Goal: Transaction & Acquisition: Purchase product/service

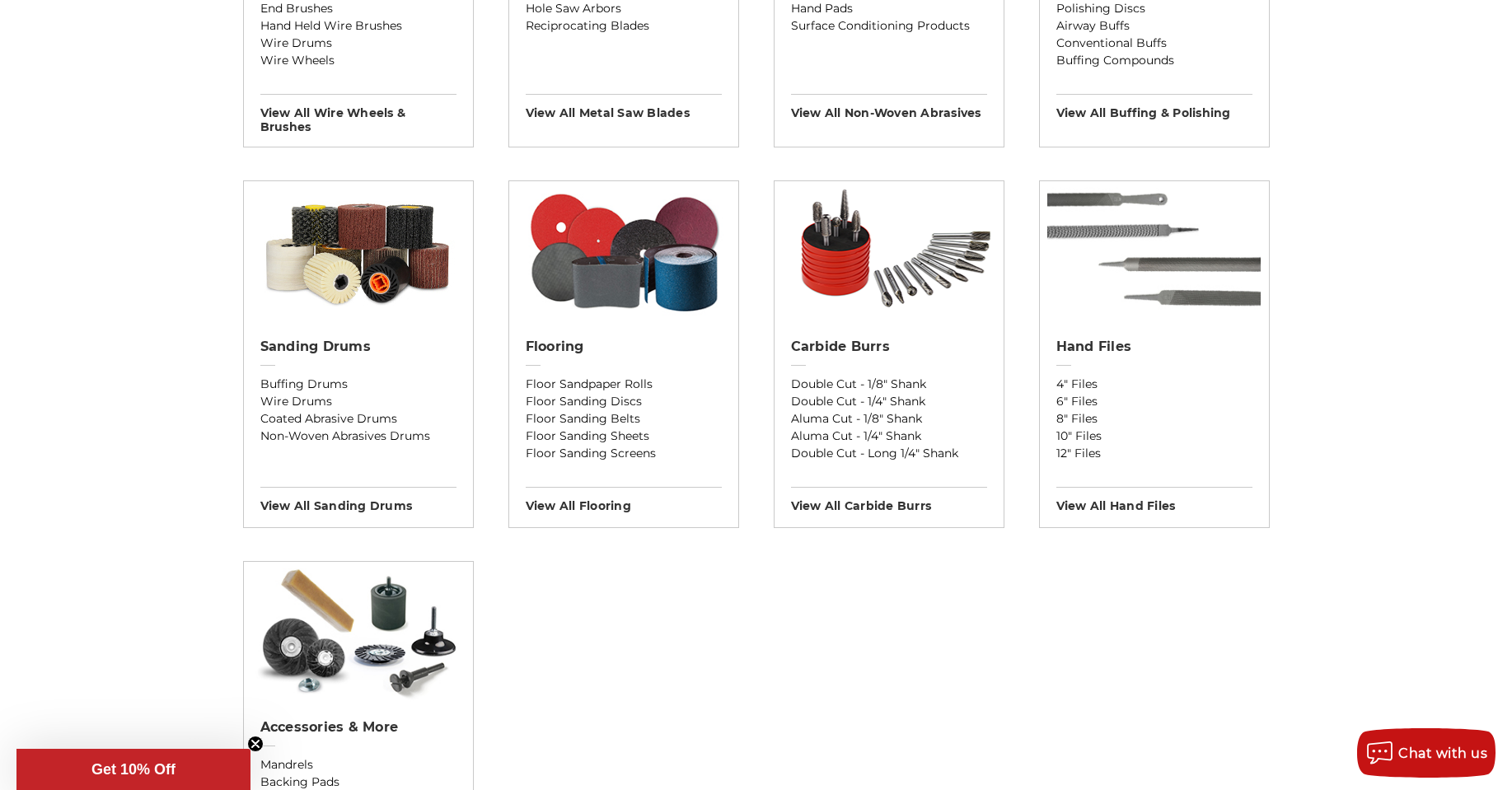
scroll to position [1318, 0]
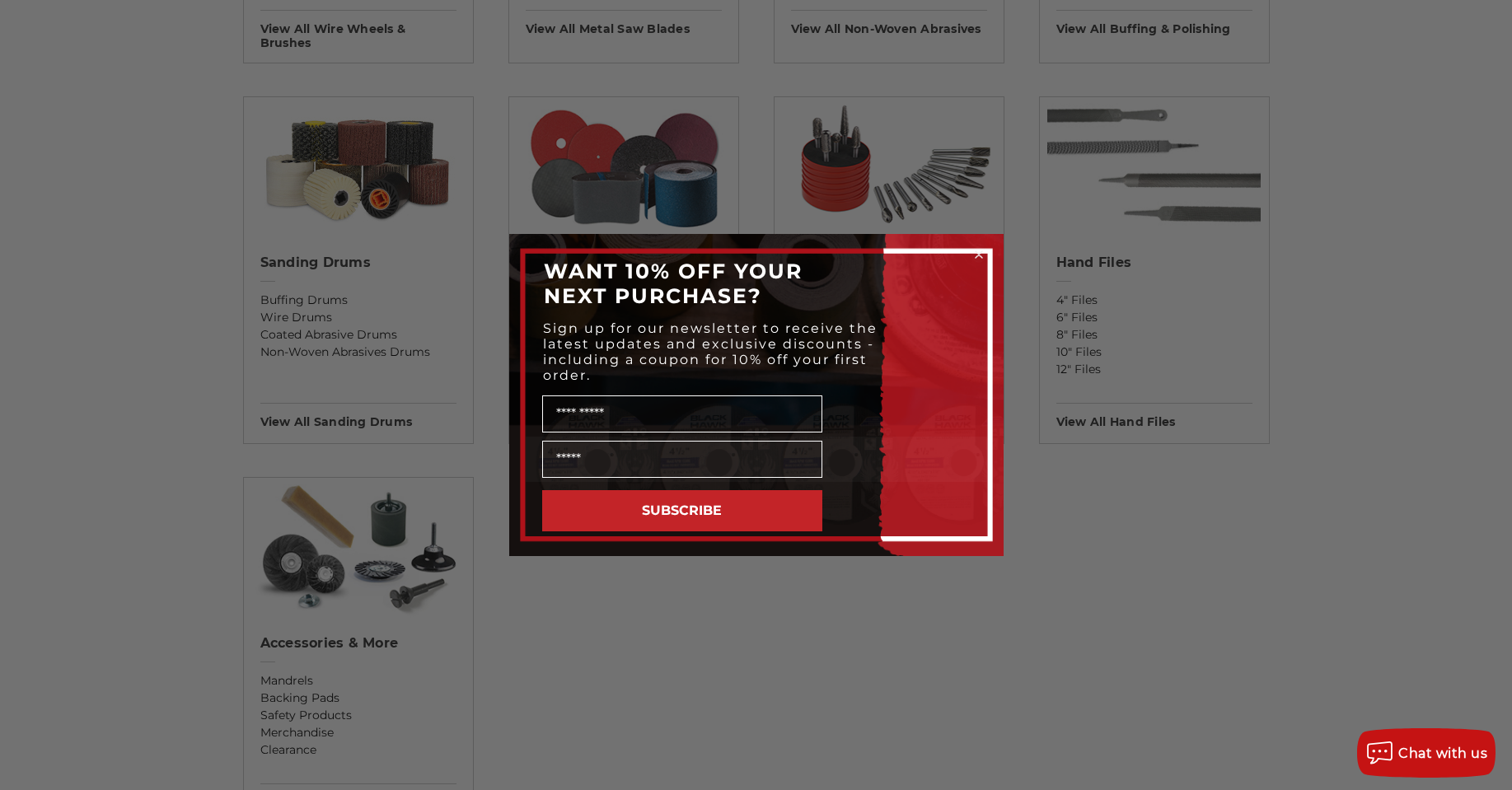
click at [775, 614] on div "Close dialog WANT 10% OFF YOUR NEXT PURCHASE? Sign up for our newsletter to rec…" at bounding box center [756, 395] width 1512 height 790
click at [1402, 622] on div "Close dialog WANT 10% OFF YOUR NEXT PURCHASE? Sign up for our newsletter to rec…" at bounding box center [756, 395] width 1512 height 790
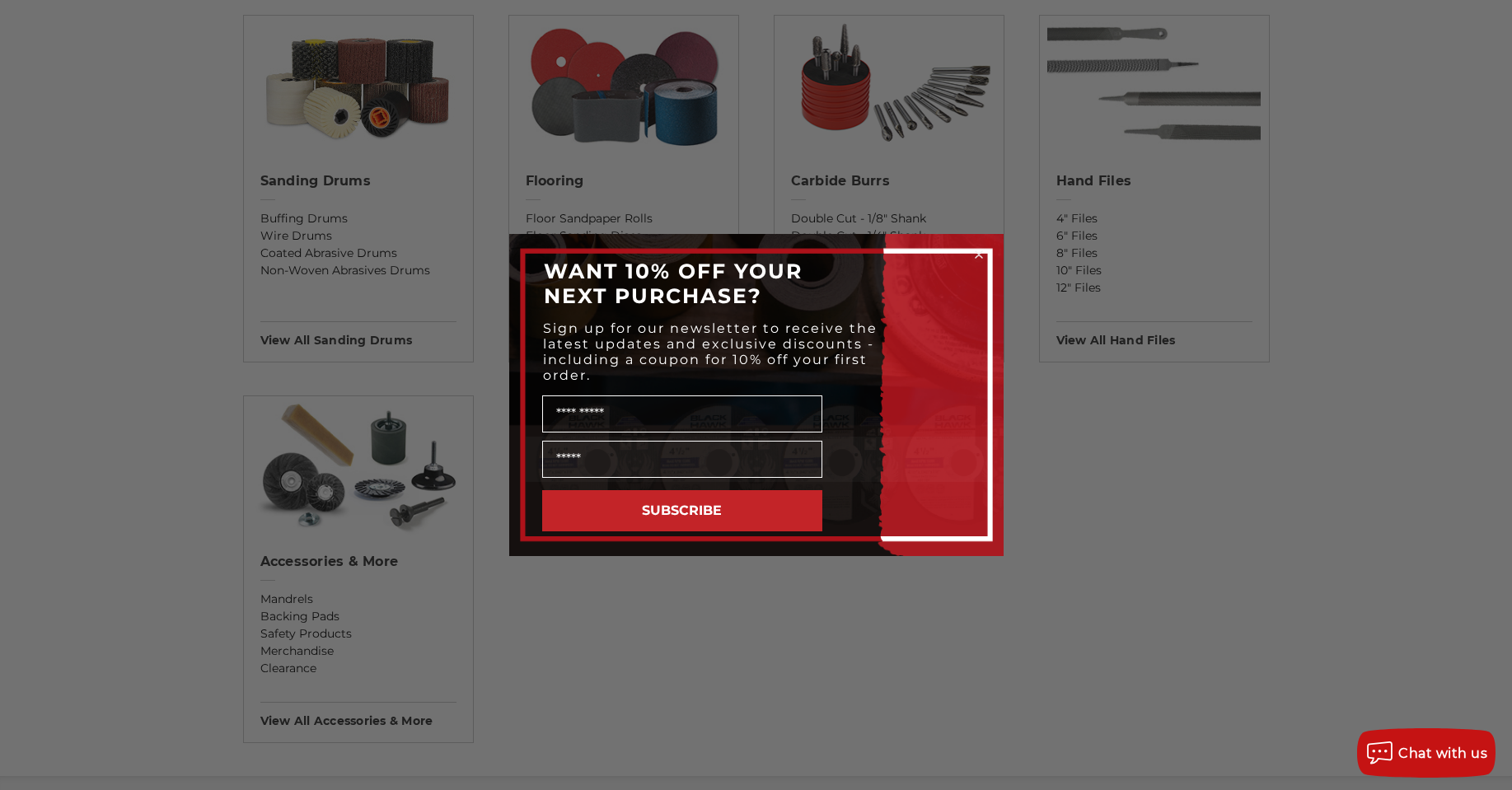
scroll to position [1401, 0]
click at [981, 254] on circle "Close dialog" at bounding box center [978, 254] width 16 height 16
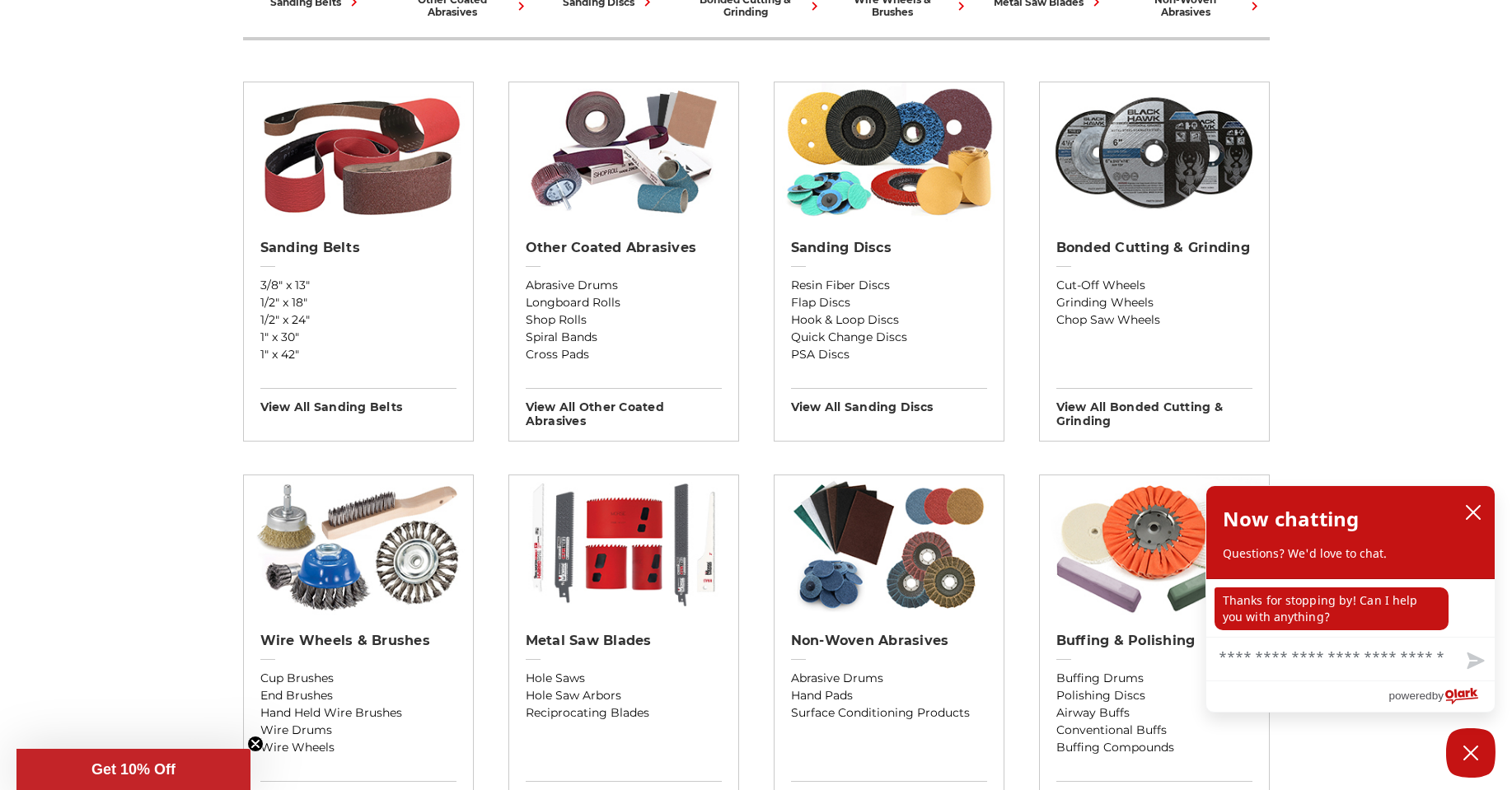
scroll to position [659, 0]
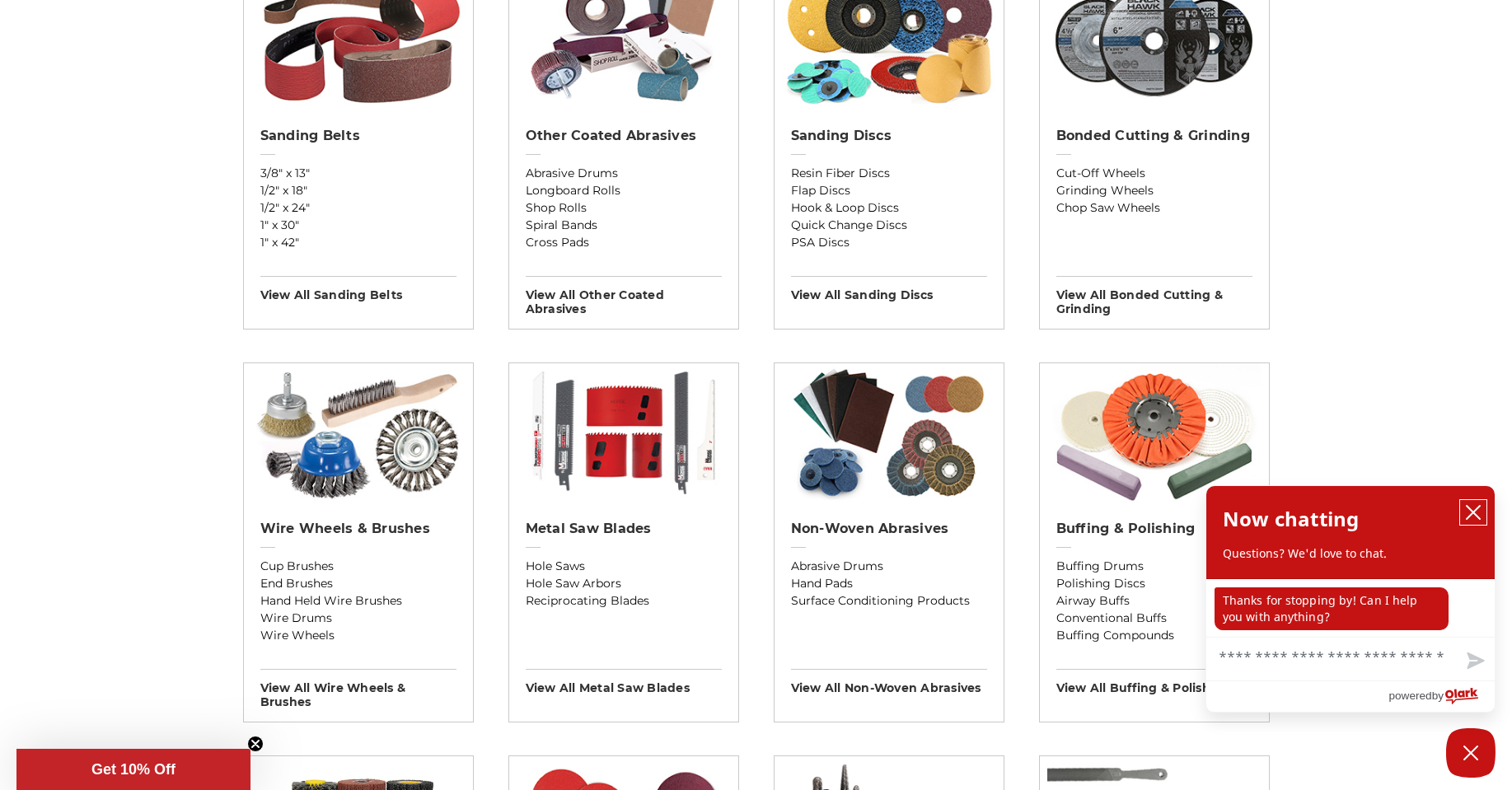
click at [1476, 512] on icon "close chatbox" at bounding box center [1474, 512] width 17 height 17
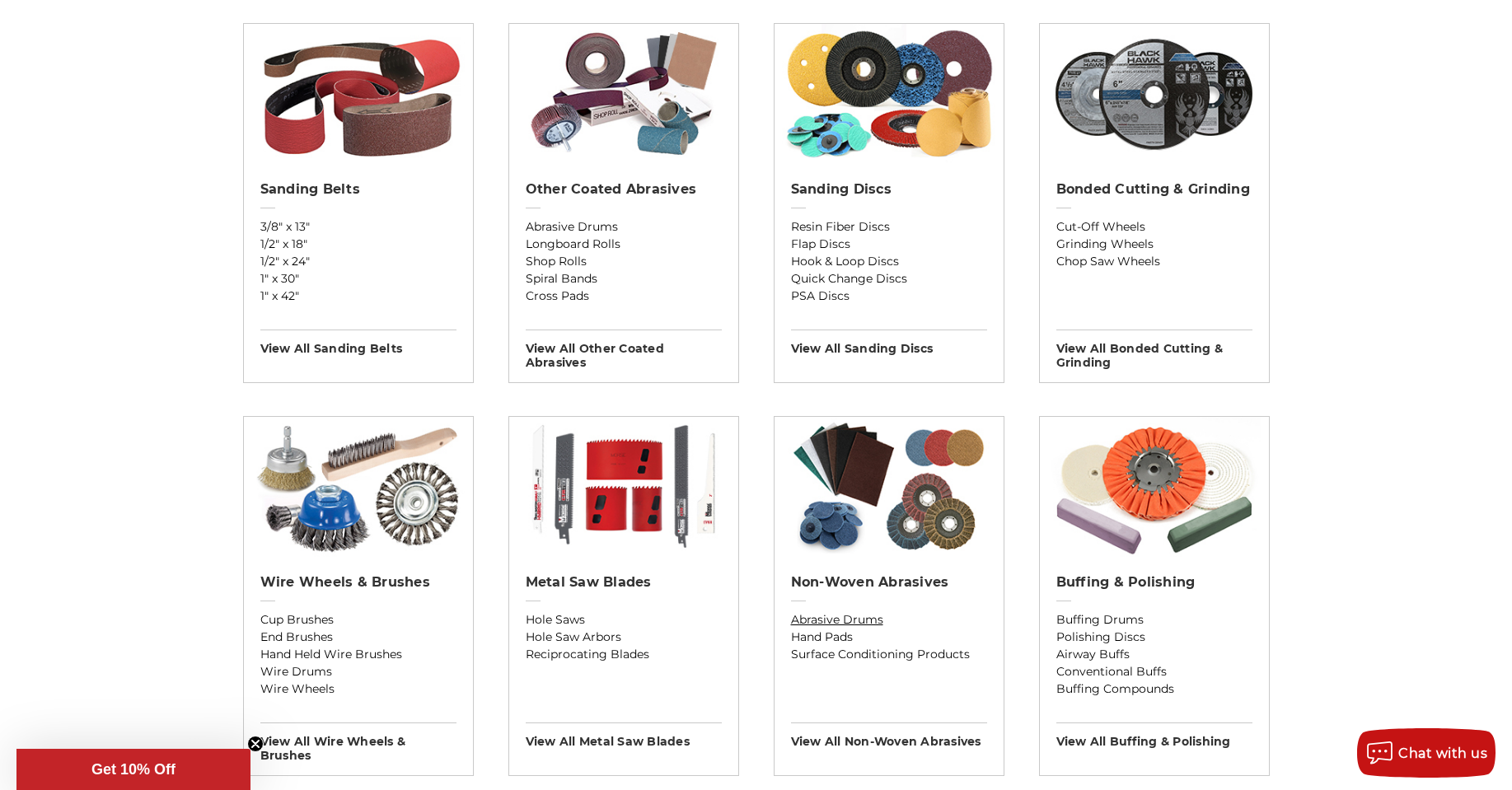
scroll to position [576, 0]
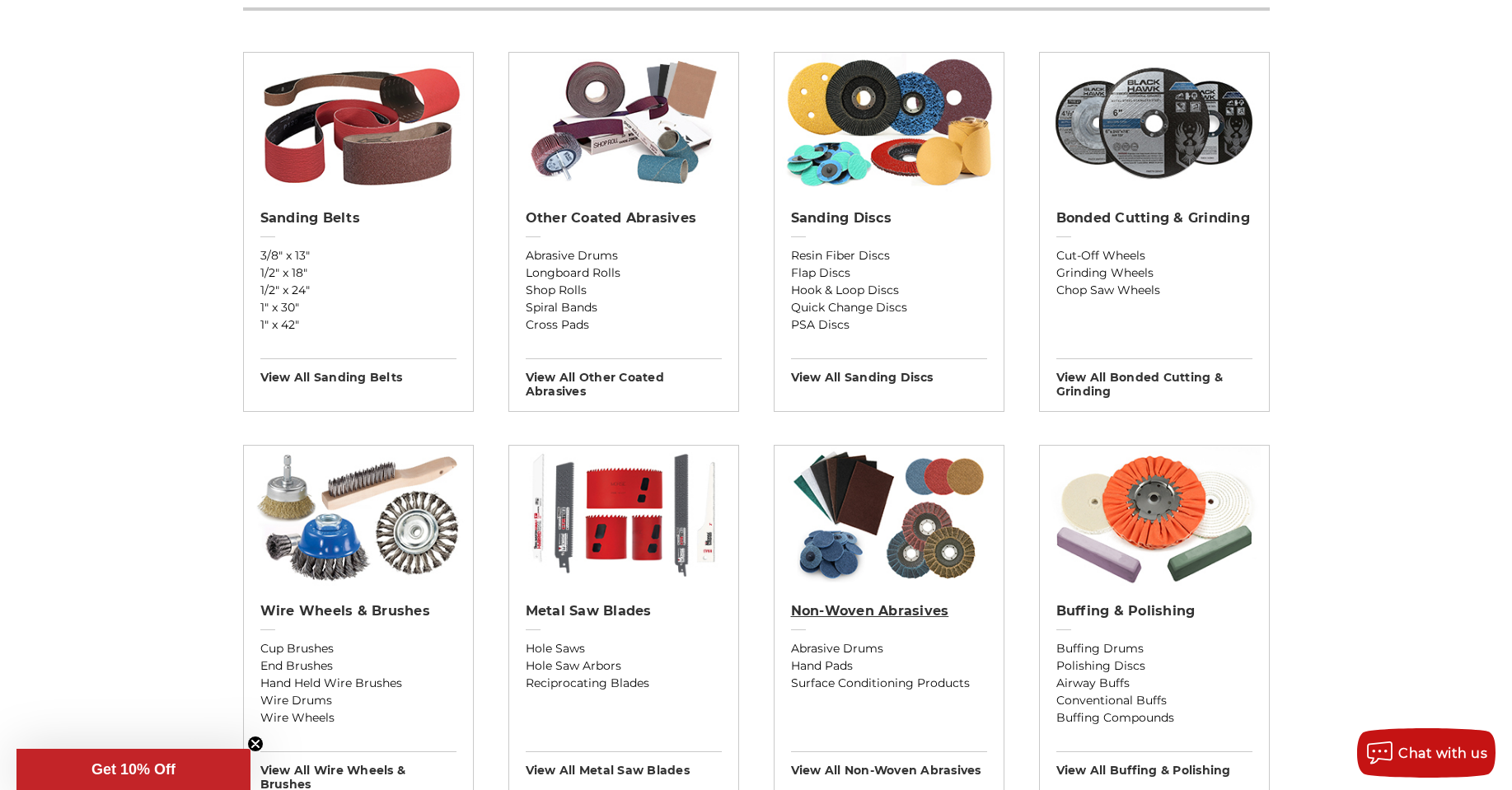
click at [919, 615] on h2 "Non-woven Abrasives" at bounding box center [889, 612] width 196 height 17
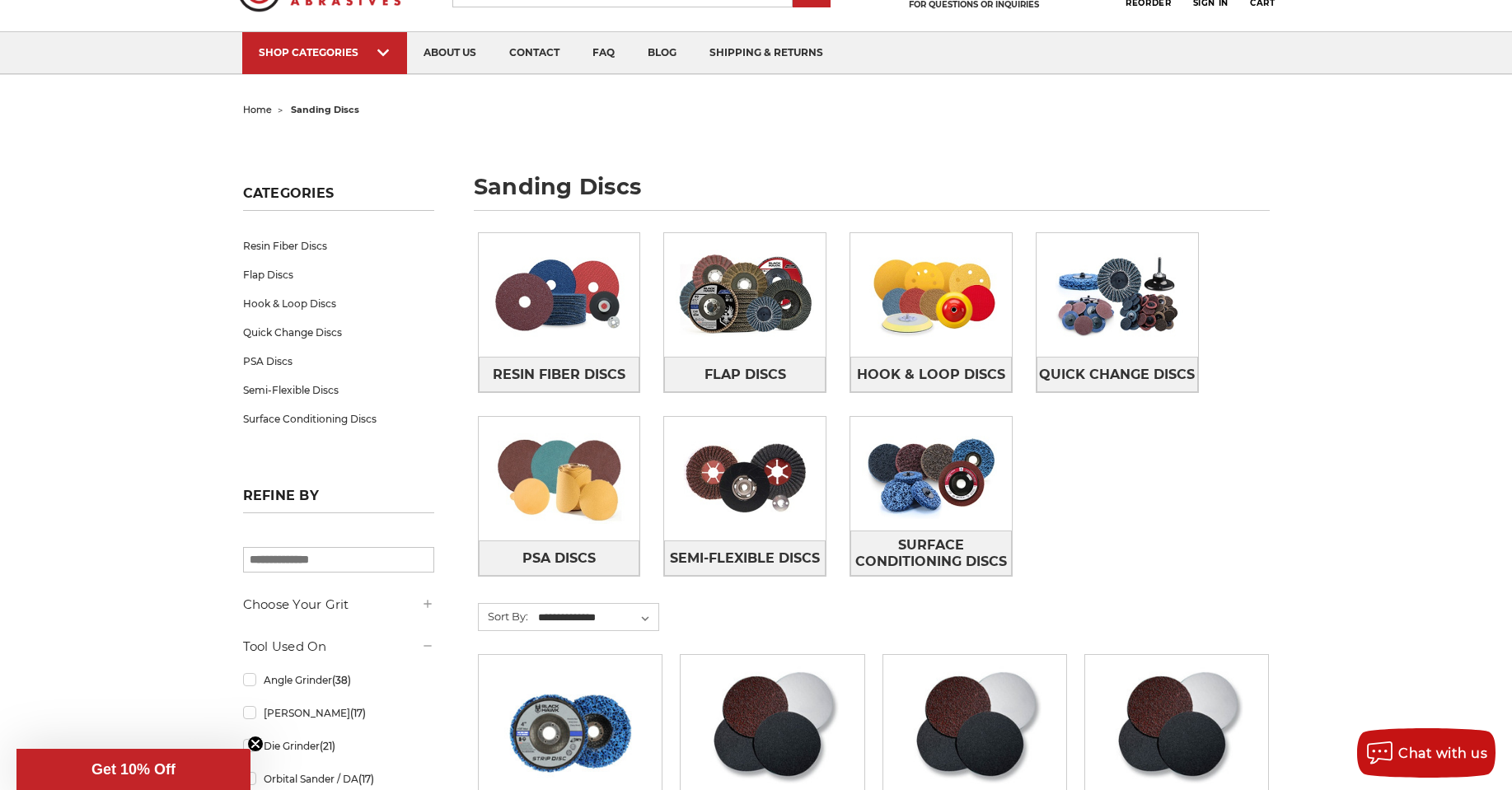
scroll to position [164, 0]
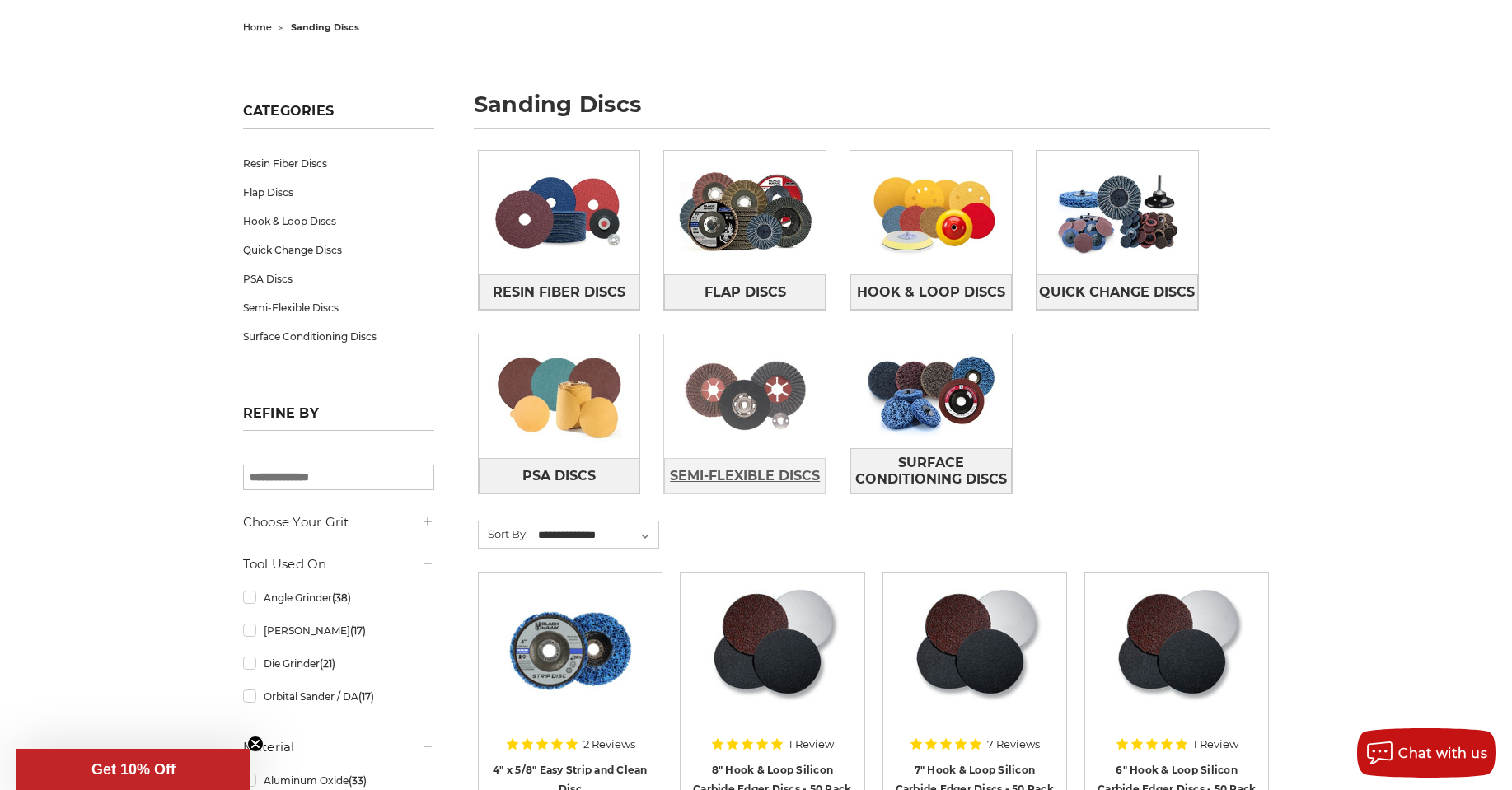
click at [753, 473] on span "Semi-Flexible Discs" at bounding box center [745, 476] width 150 height 28
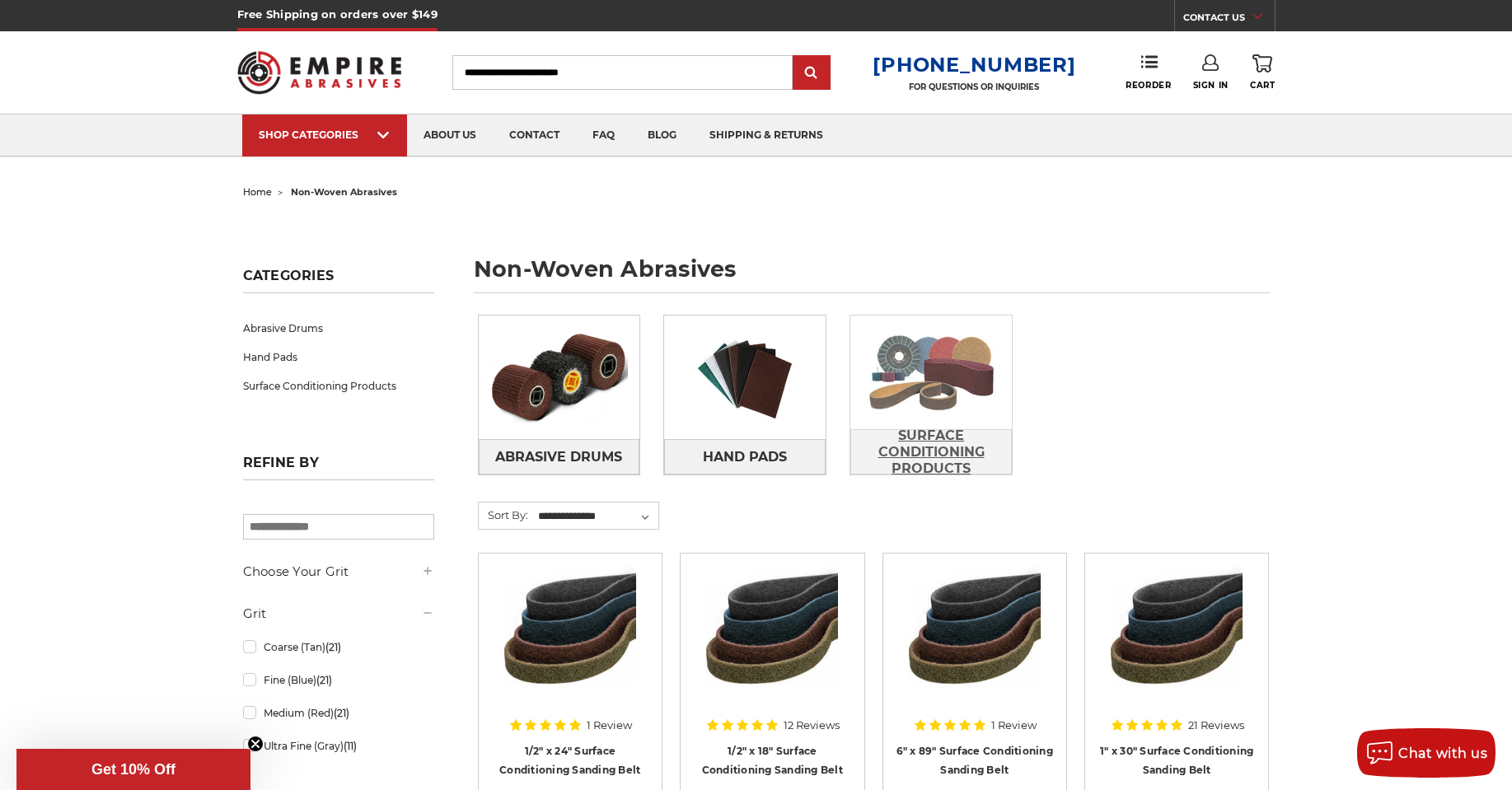
click at [955, 444] on span "Surface Conditioning Products" at bounding box center [932, 452] width 160 height 61
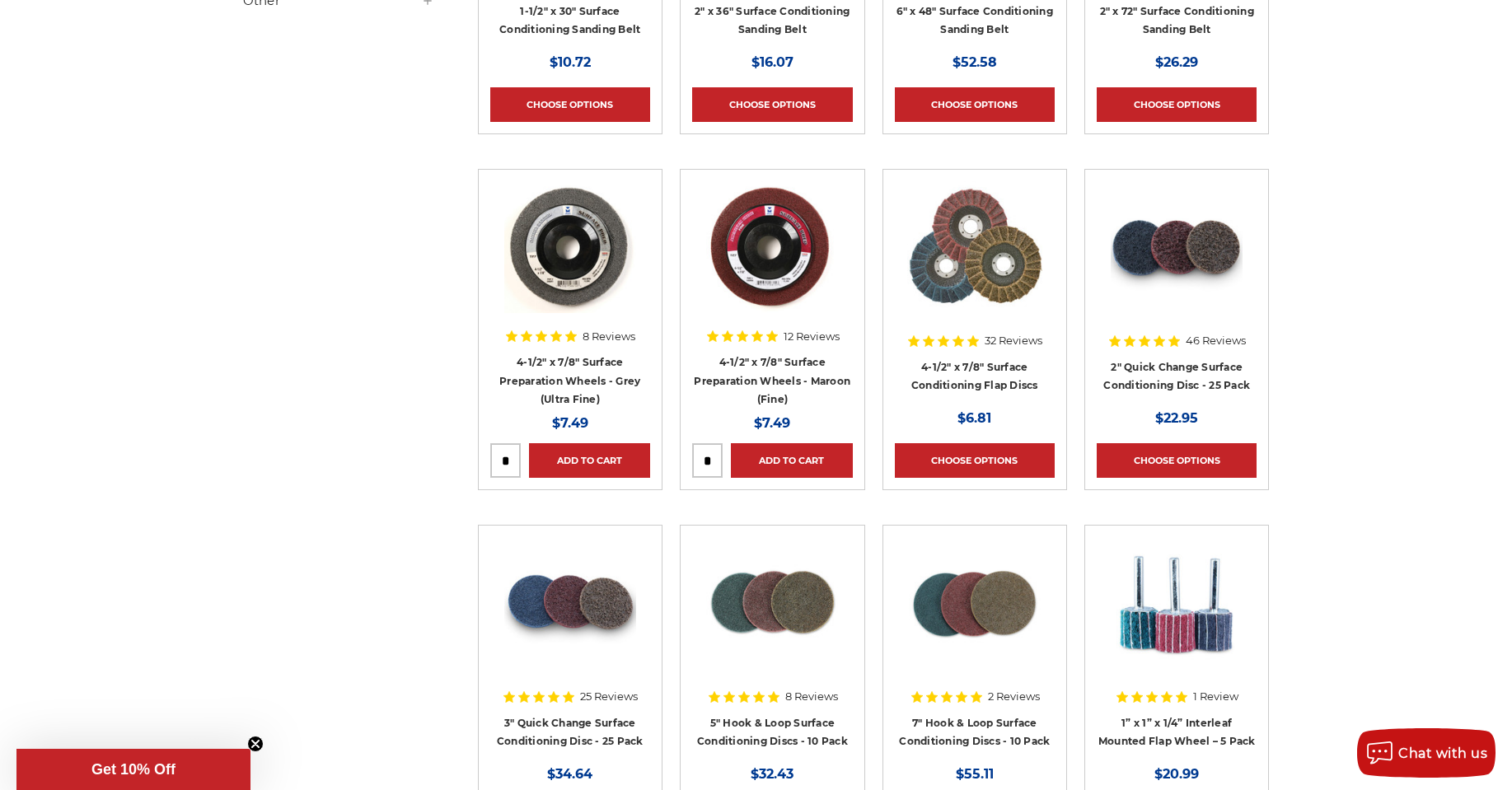
scroll to position [1236, 0]
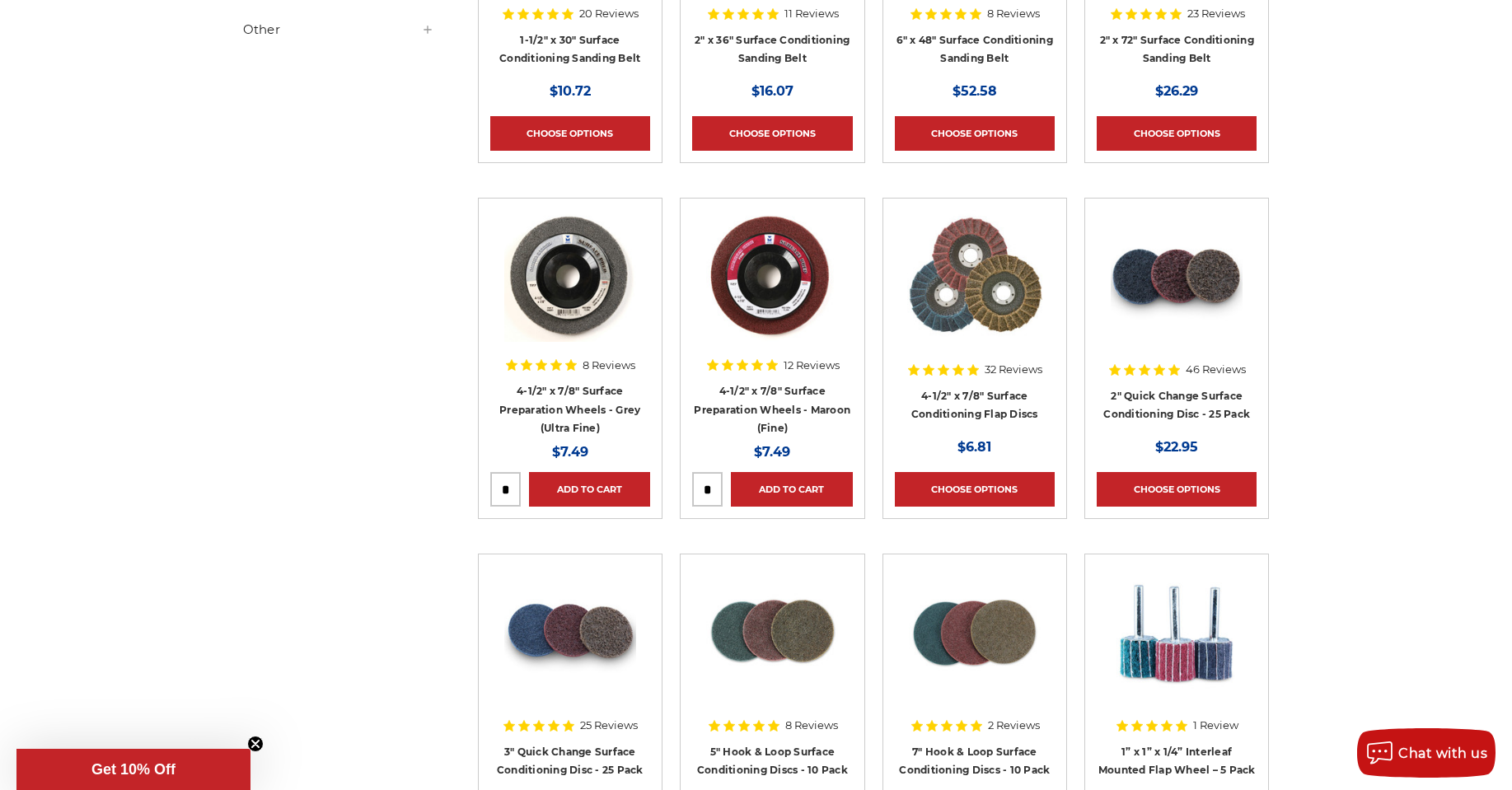
click at [984, 402] on h4 "4-1/2" x 7/8" Surface Conditioning Flap Discs" at bounding box center [975, 409] width 160 height 46
click at [984, 405] on h4 "4-1/2" x 7/8" Surface Conditioning Flap Discs" at bounding box center [975, 409] width 160 height 46
click at [984, 411] on link "4-1/2" x 7/8" Surface Conditioning Flap Discs" at bounding box center [974, 406] width 127 height 32
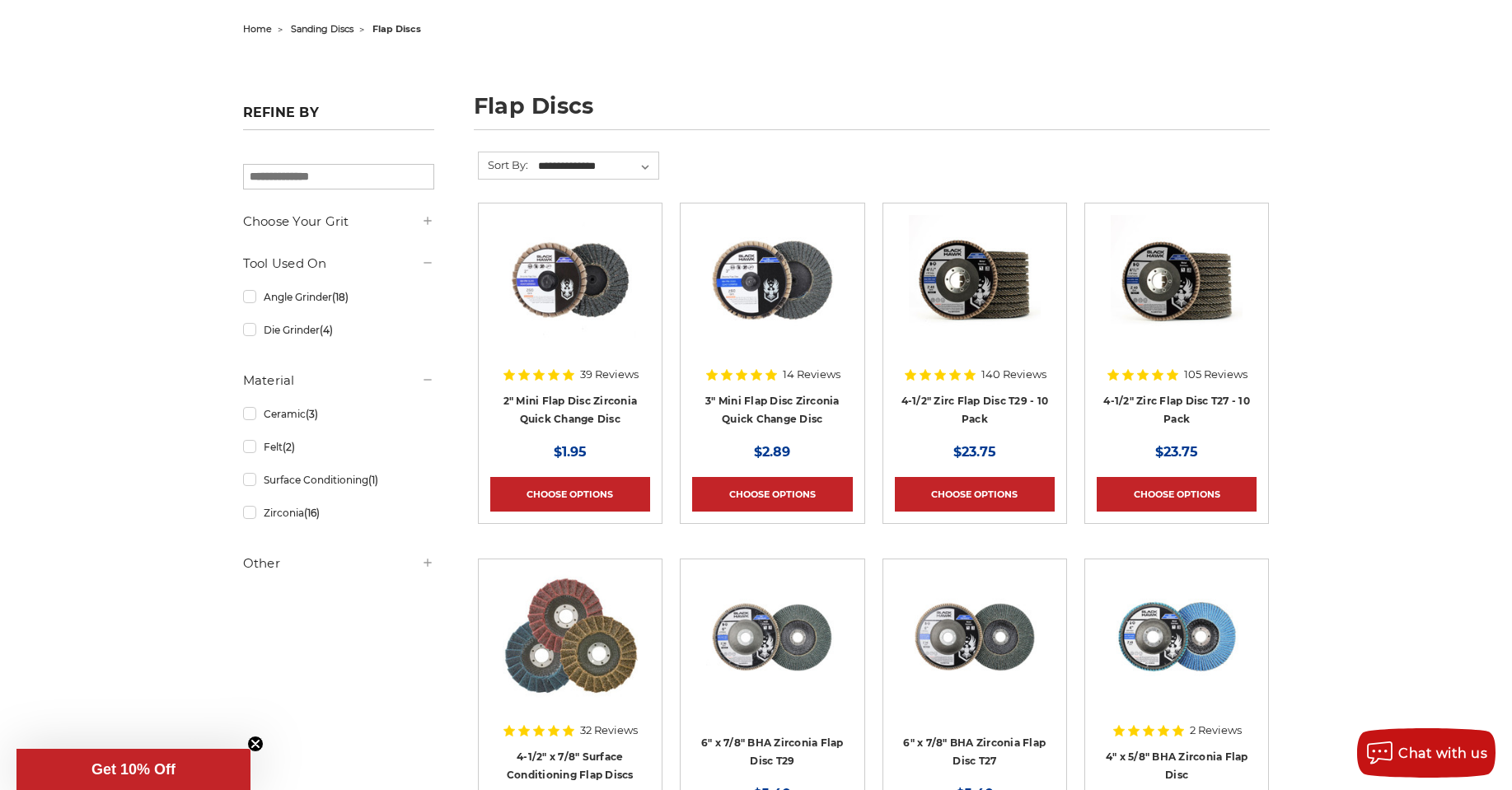
scroll to position [164, 0]
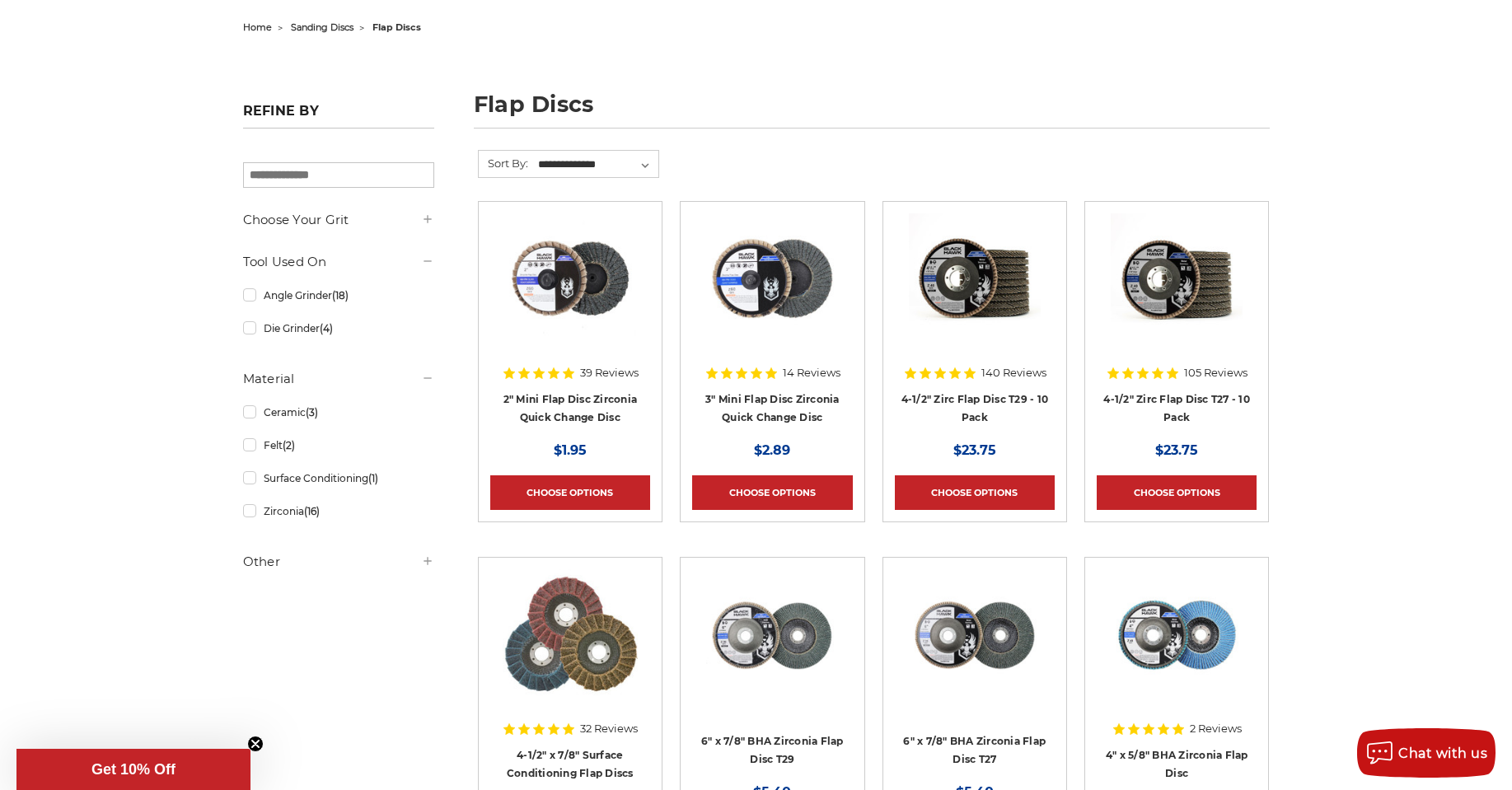
click at [432, 567] on icon at bounding box center [427, 561] width 13 height 13
click at [984, 273] on link "Quick view" at bounding box center [975, 278] width 113 height 32
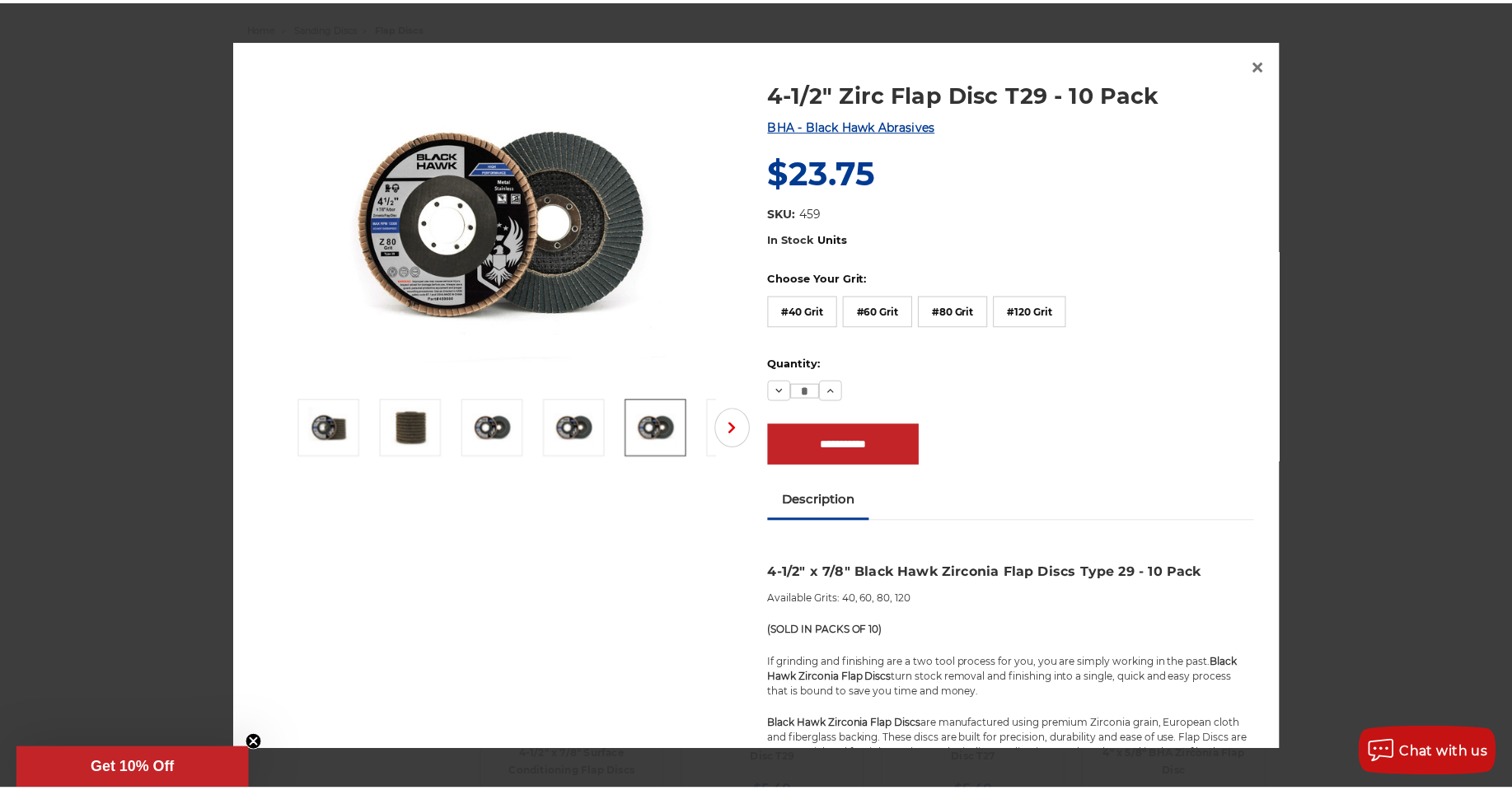
scroll to position [0, 0]
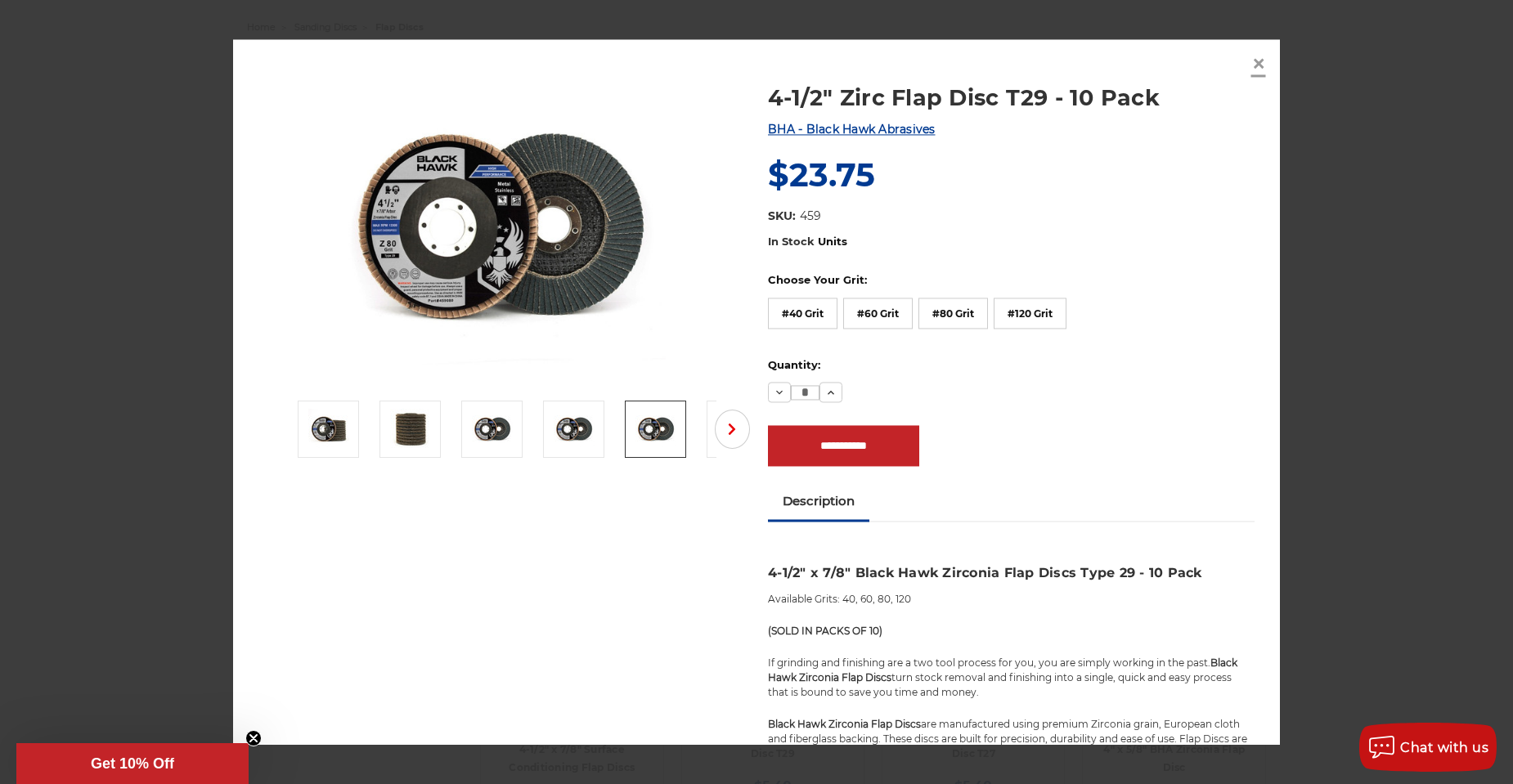
click at [1257, 60] on span "×" at bounding box center [1259, 64] width 15 height 32
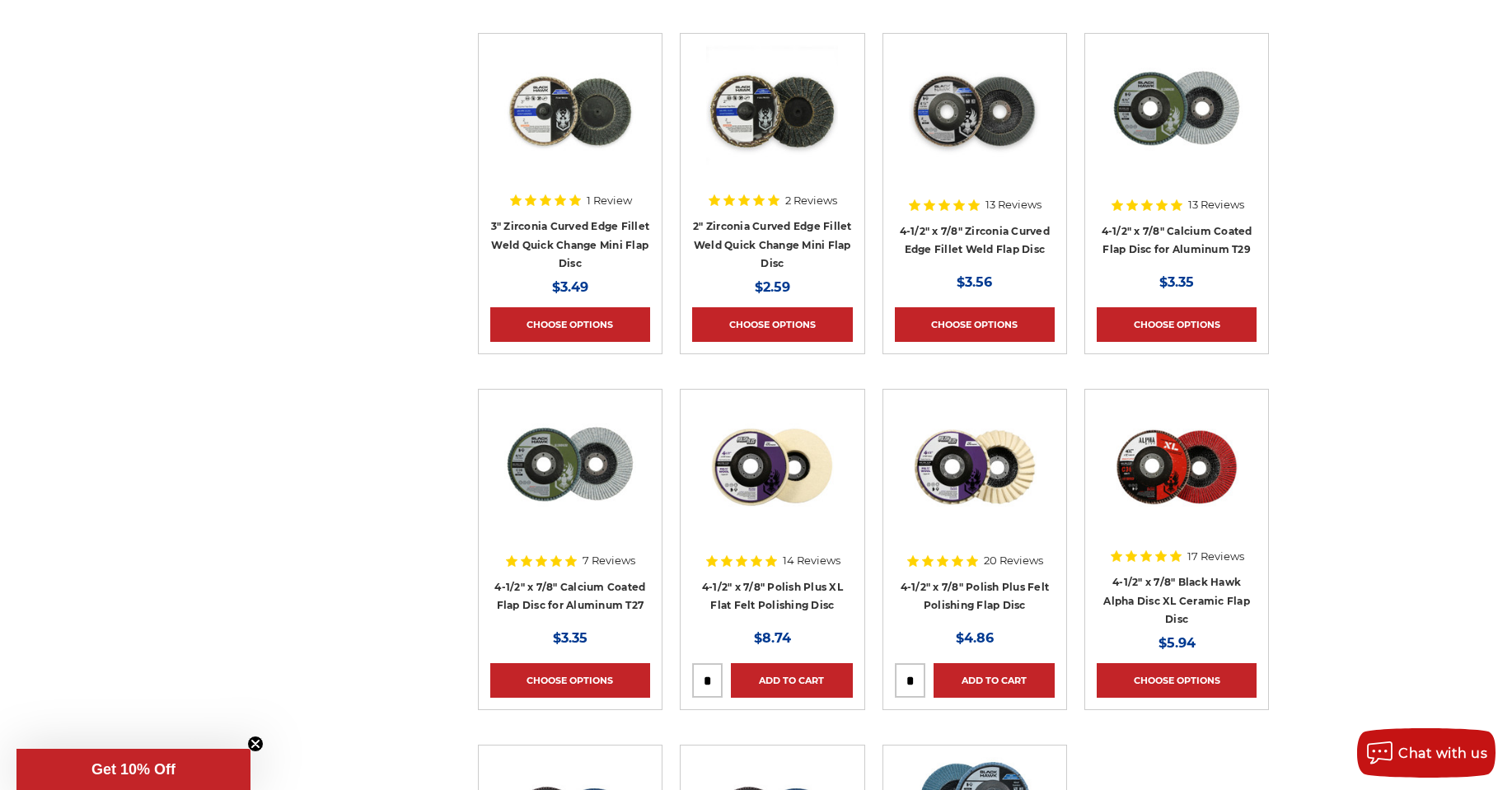
scroll to position [1483, 0]
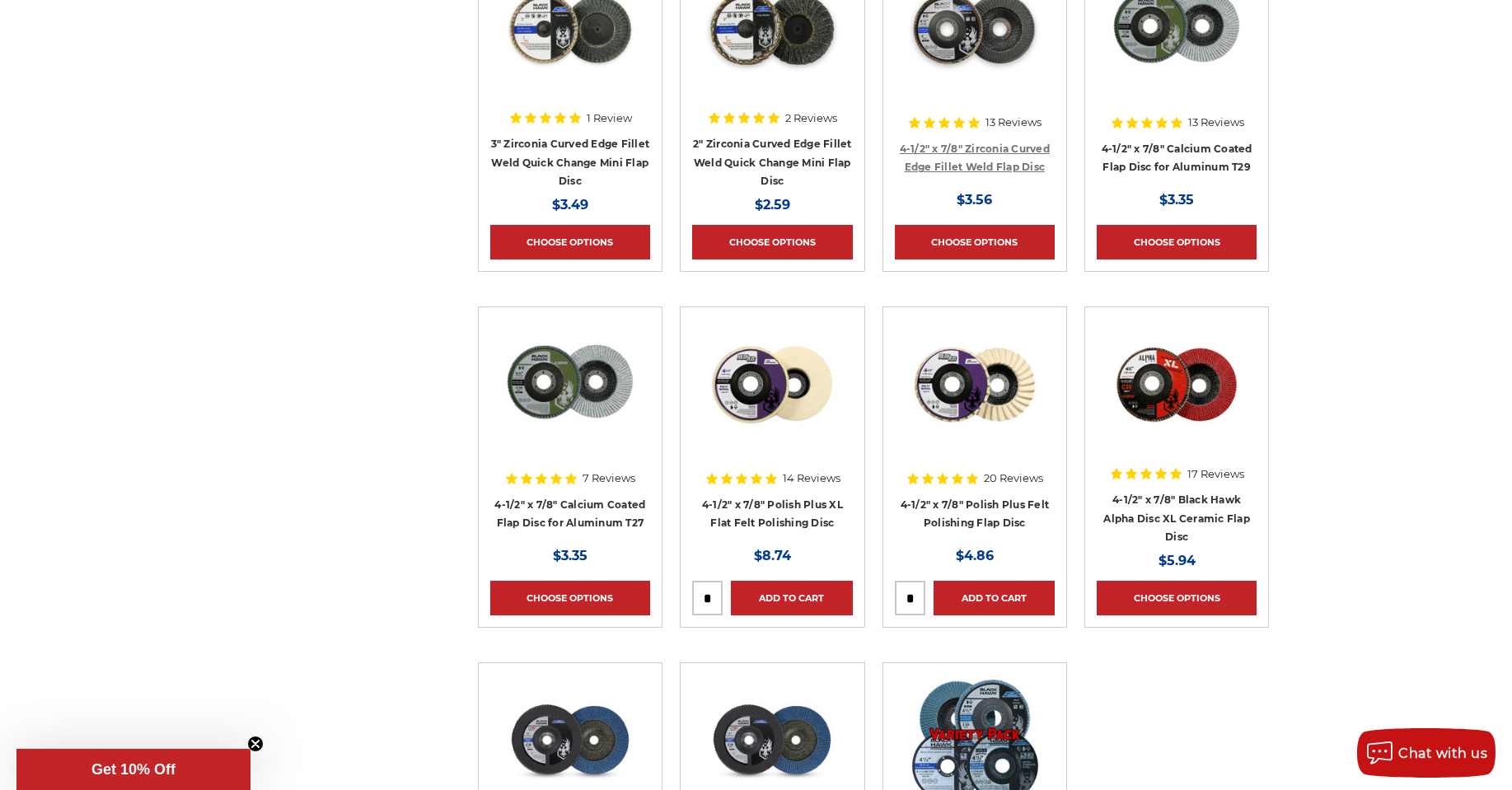
click at [977, 149] on link "4-1/2" x 7/8" Zirconia Curved Edge Fillet Weld Flap Disc" at bounding box center [975, 159] width 150 height 32
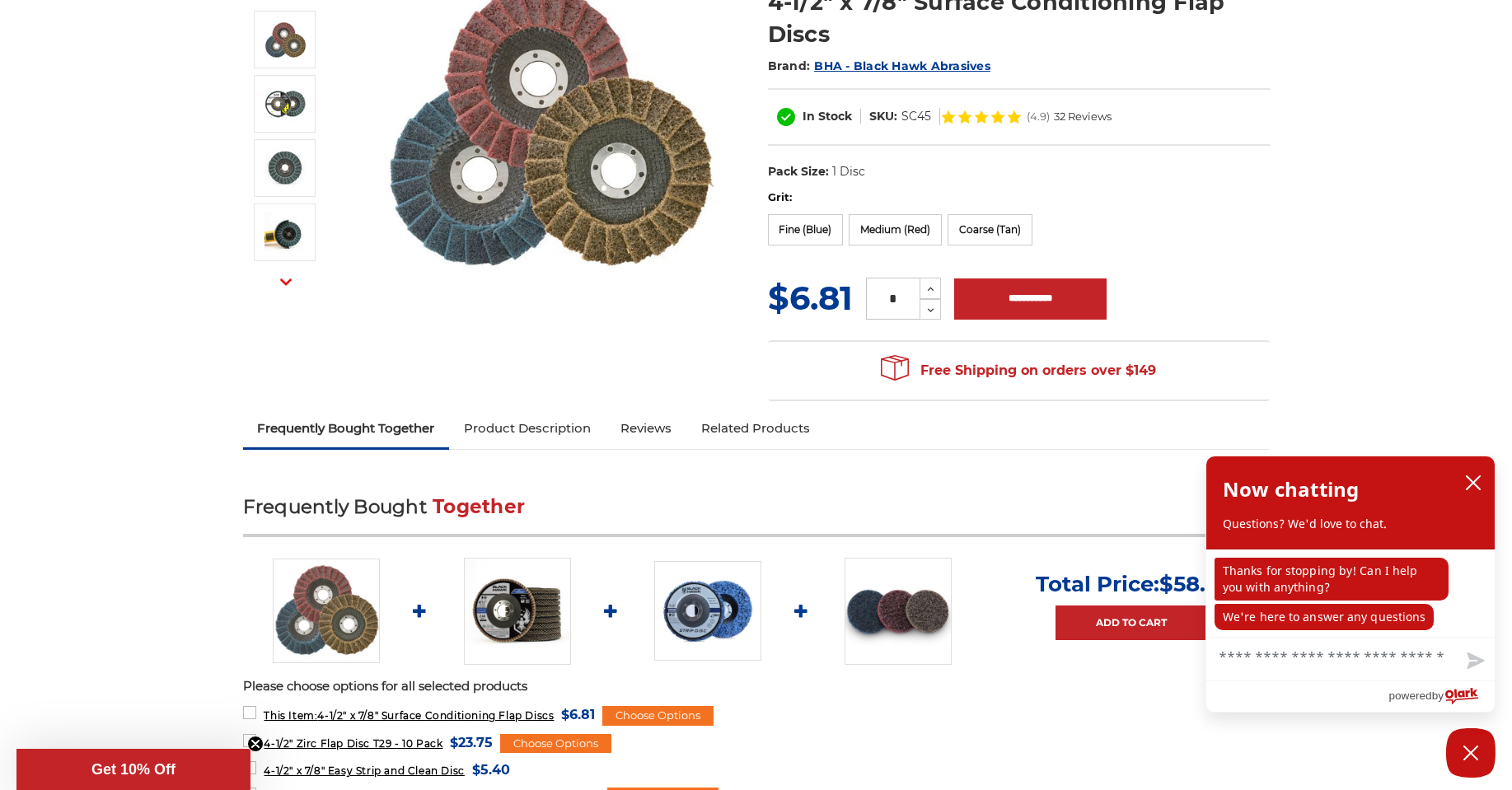
click at [510, 413] on link "Product Description" at bounding box center [528, 428] width 157 height 36
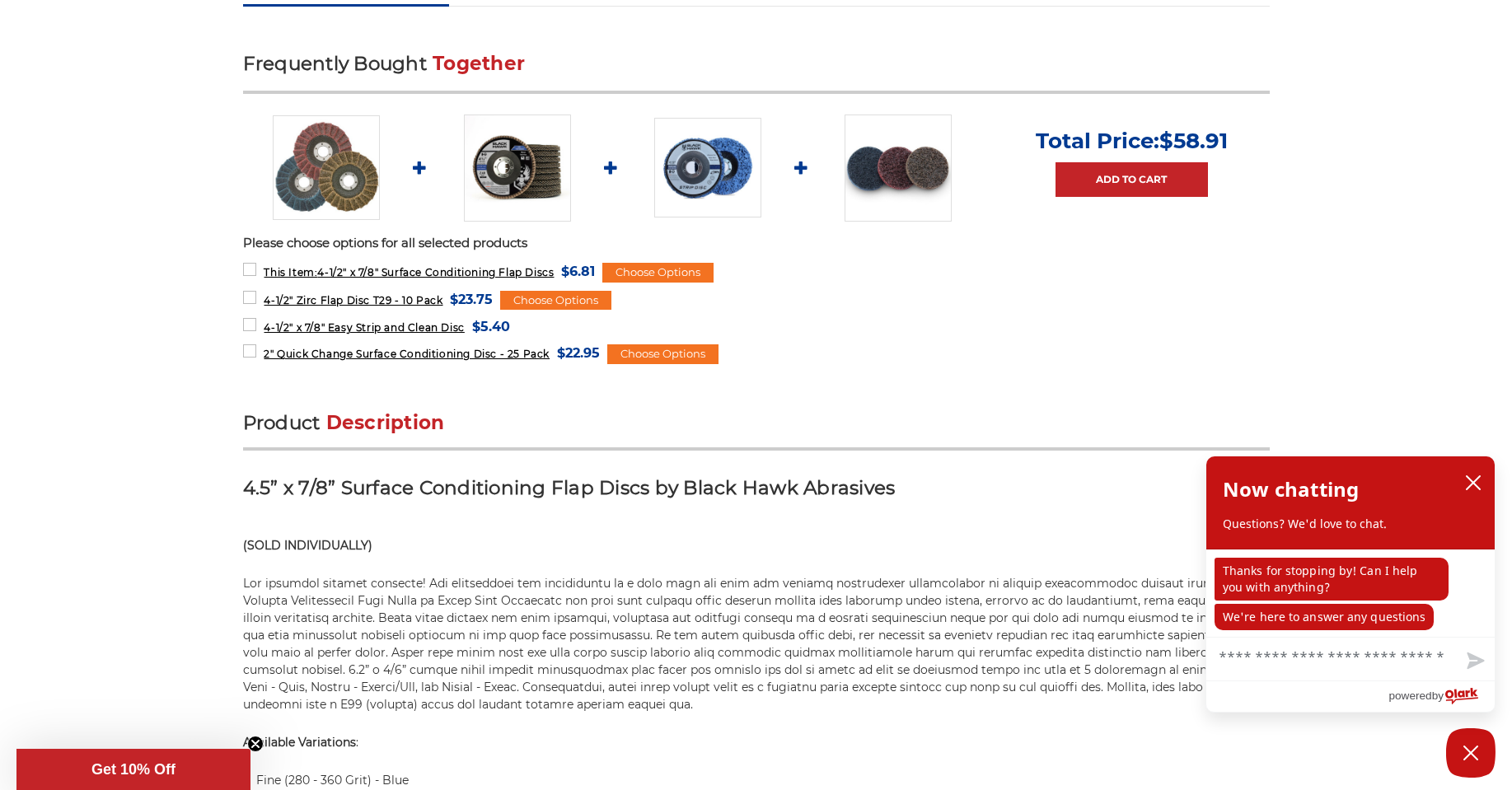
scroll to position [342, 0]
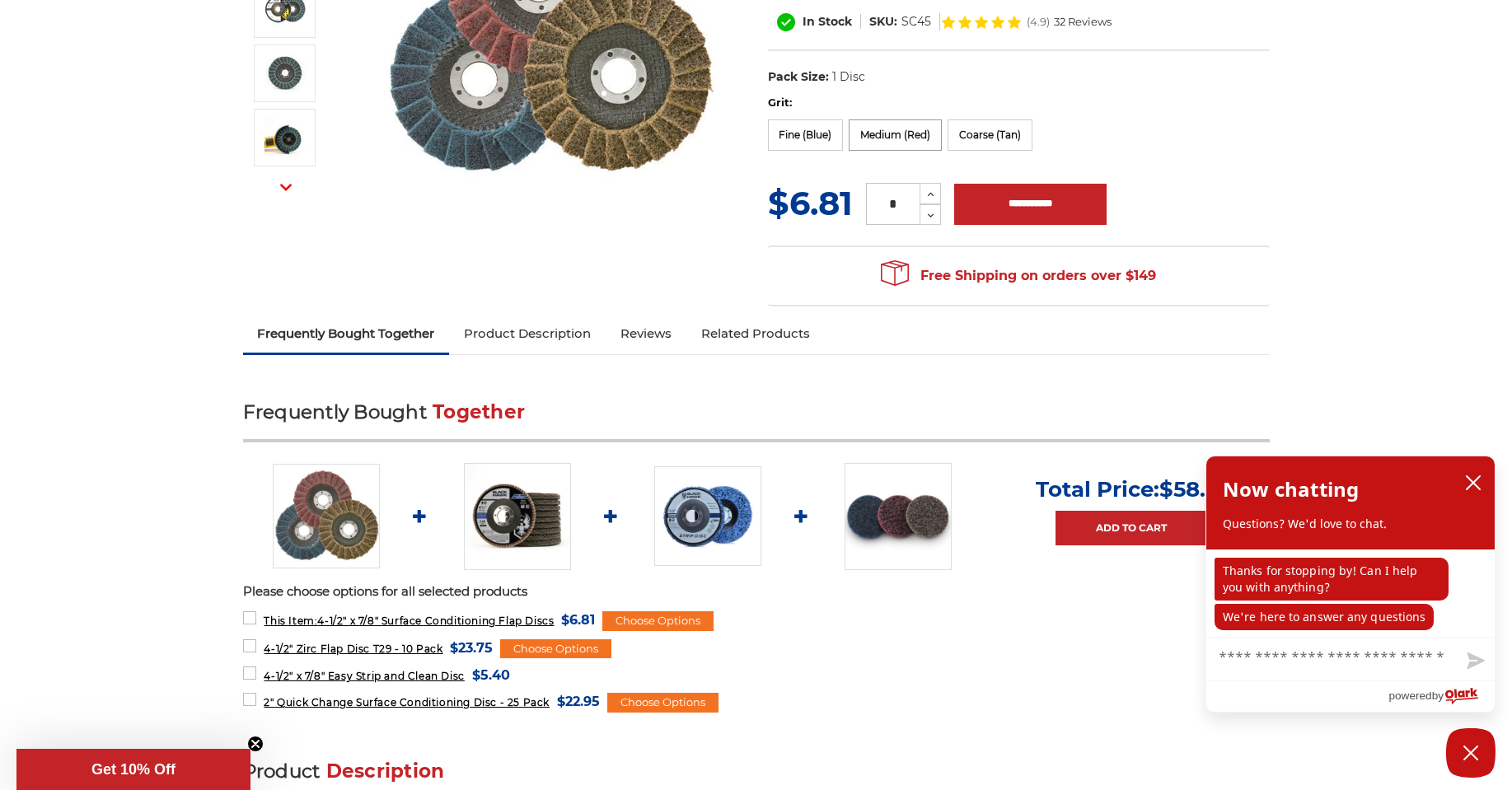
click at [886, 142] on label "Medium (Red)" at bounding box center [895, 136] width 93 height 32
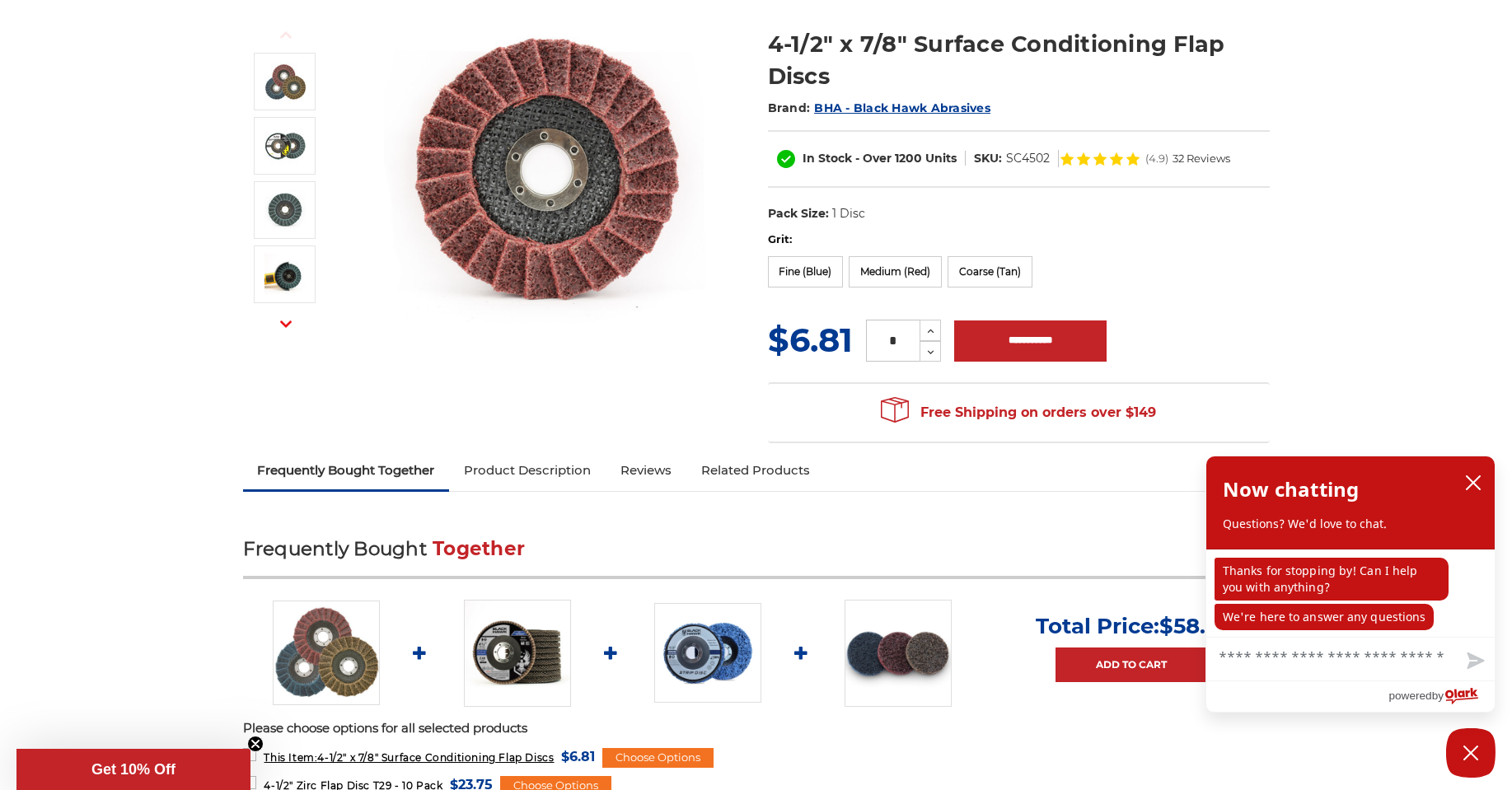
scroll to position [0, 0]
